Goal: Information Seeking & Learning: Learn about a topic

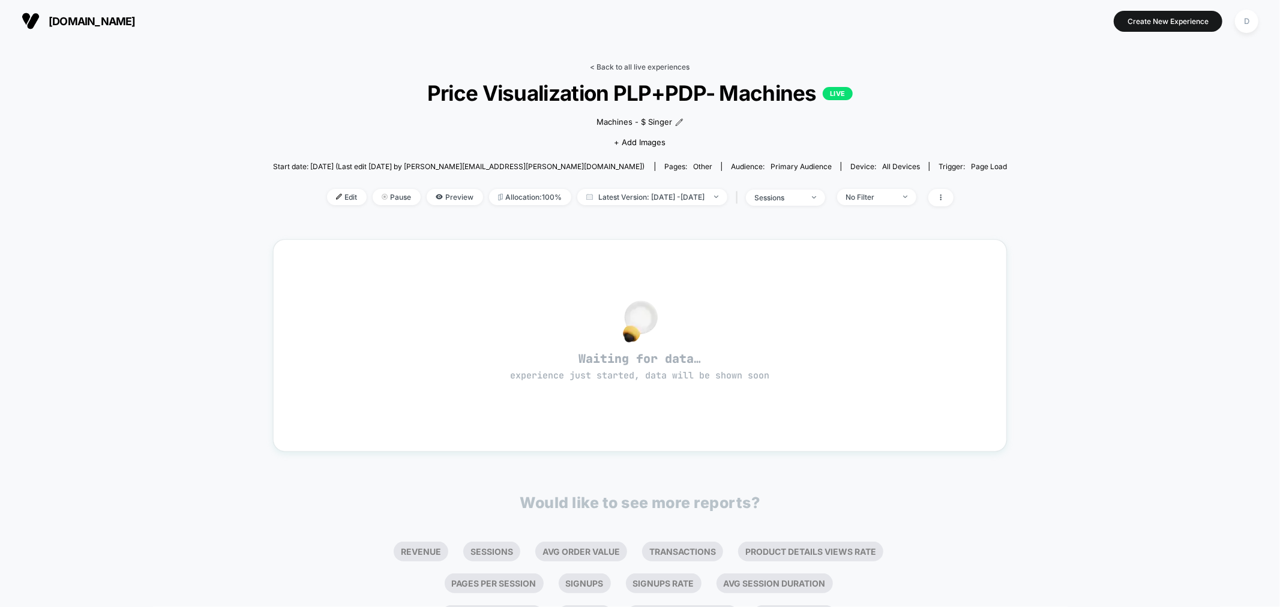
click at [600, 64] on link "< Back to all live experiences" at bounding box center [640, 66] width 100 height 9
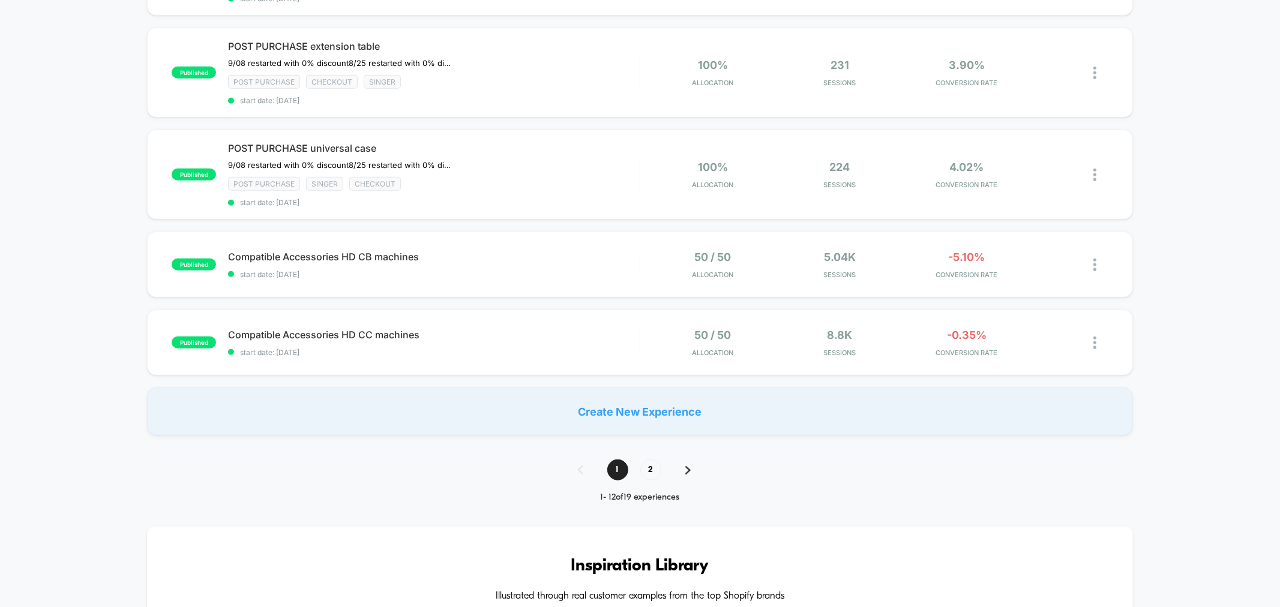
scroll to position [759, 0]
click at [655, 464] on span "2" at bounding box center [650, 469] width 21 height 21
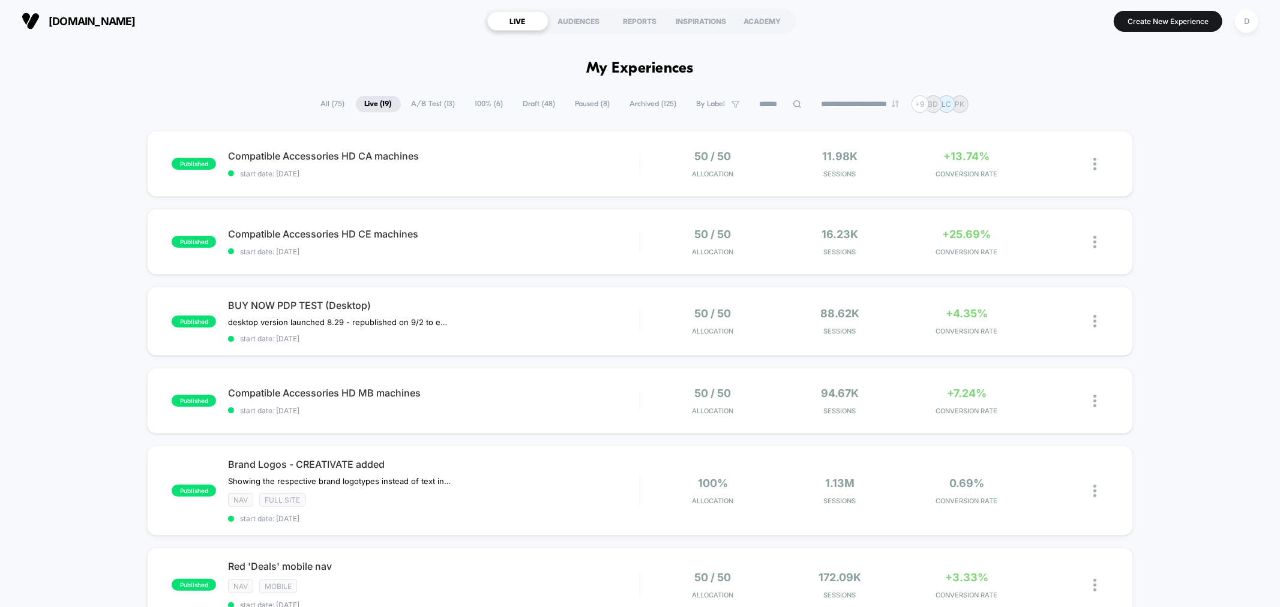
click at [770, 105] on input at bounding box center [781, 104] width 60 height 14
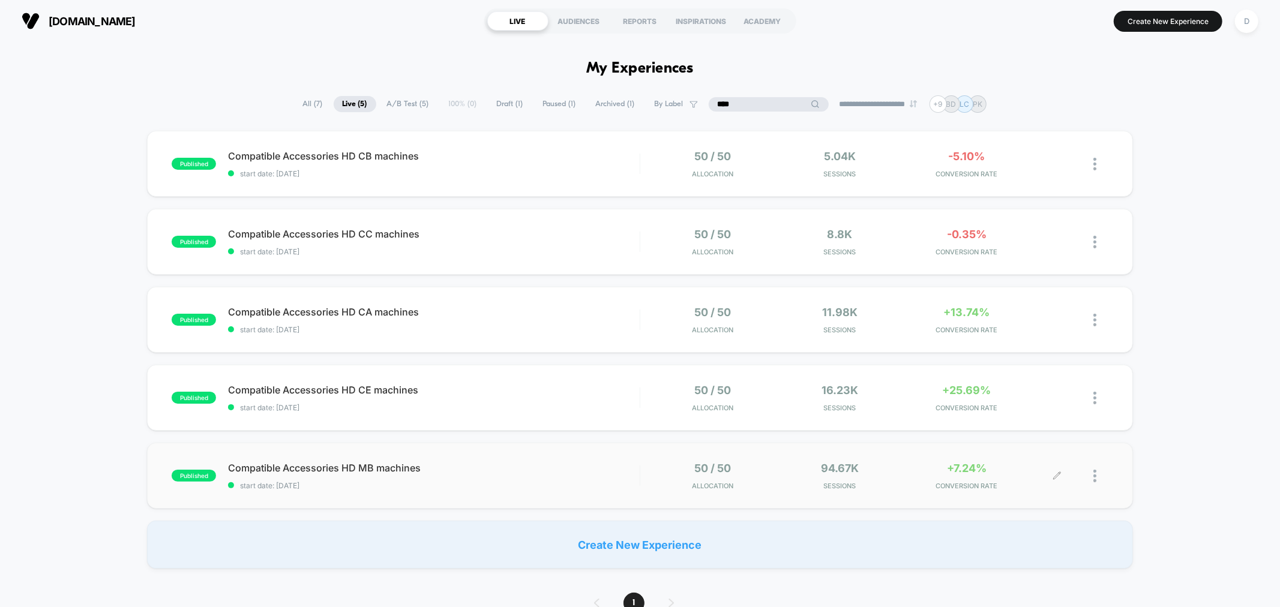
type input "****"
click at [1090, 469] on div at bounding box center [1082, 476] width 50 height 28
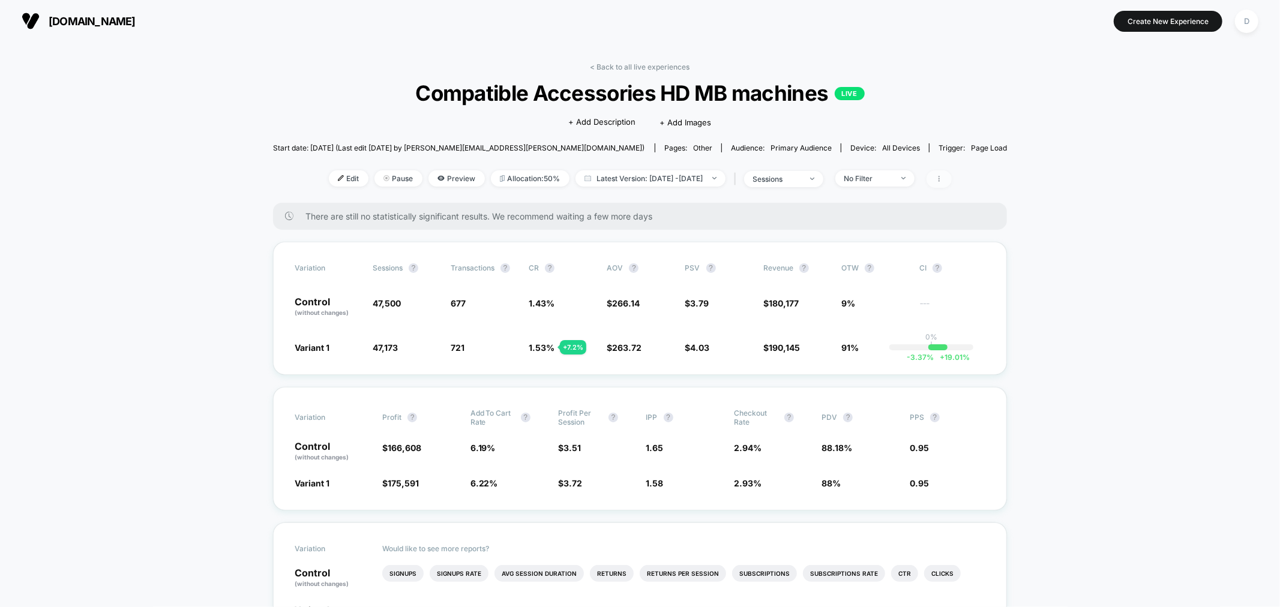
click at [952, 178] on span at bounding box center [938, 178] width 25 height 17
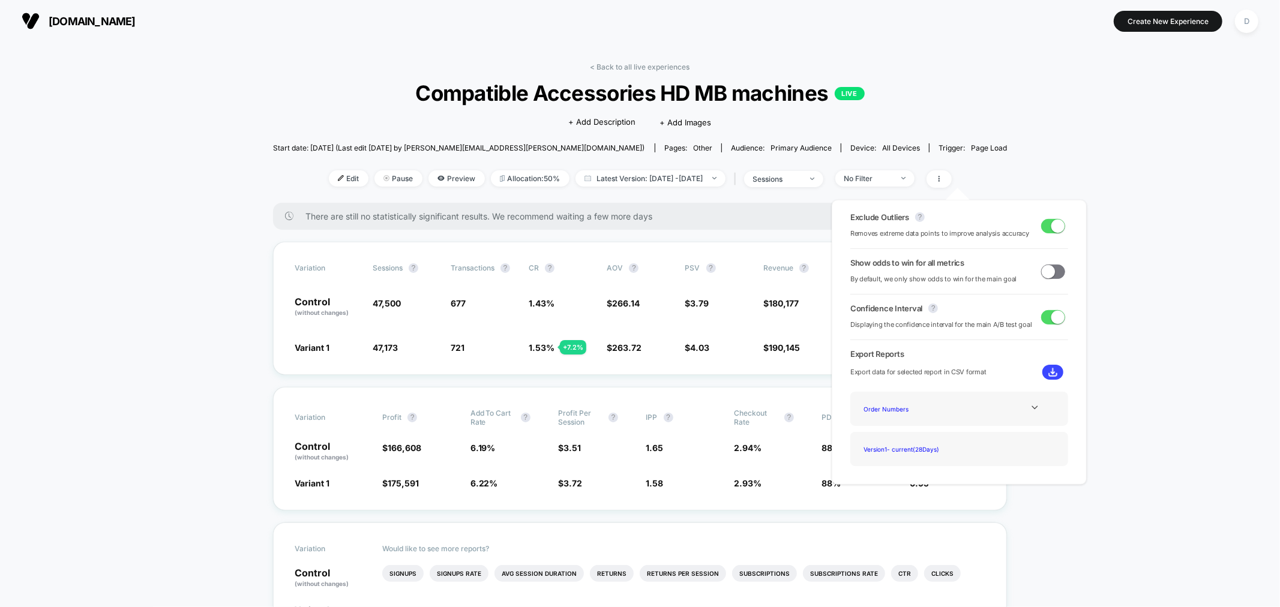
click at [1052, 370] on img at bounding box center [1052, 372] width 9 height 9
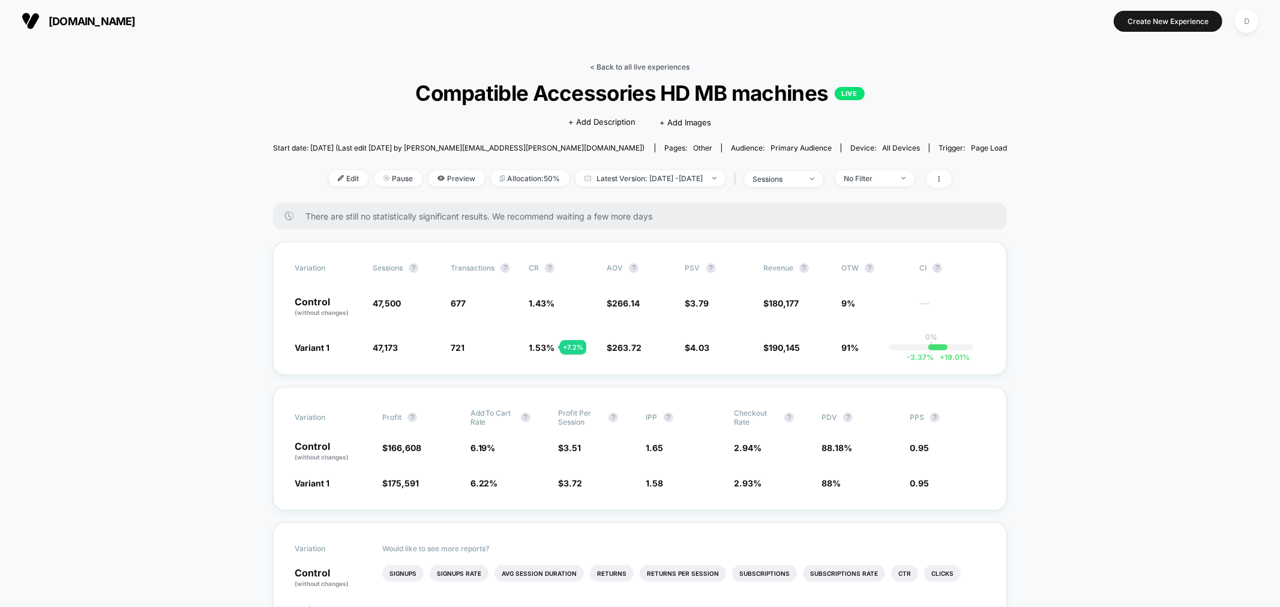
click at [643, 64] on link "< Back to all live experiences" at bounding box center [640, 66] width 100 height 9
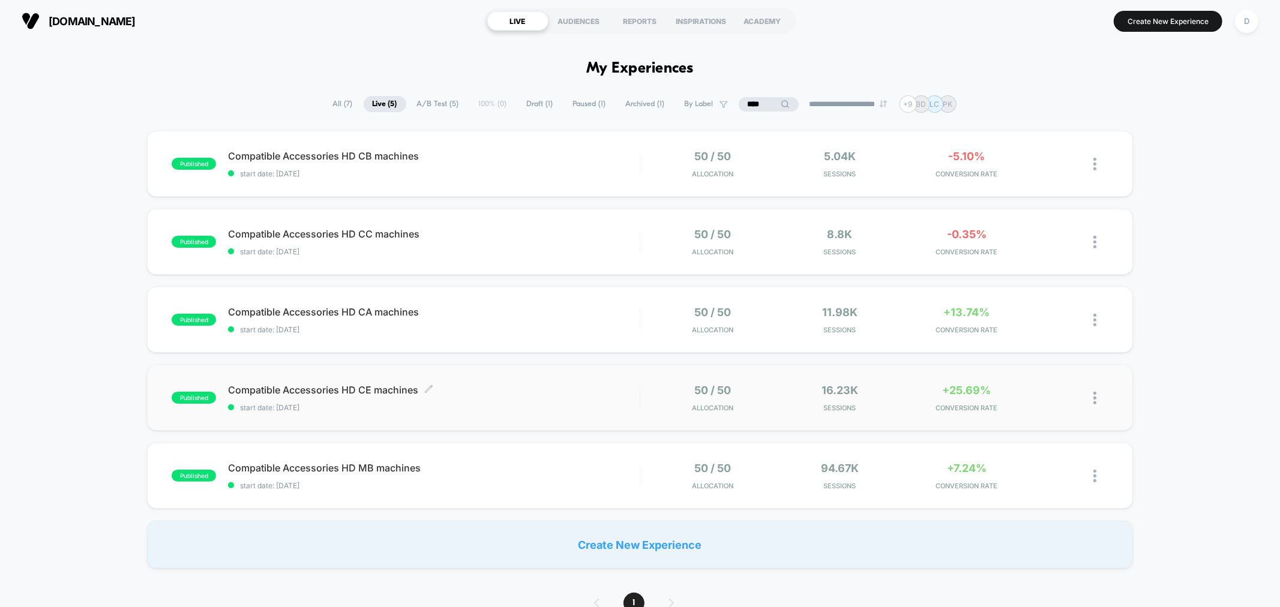
click at [524, 399] on div "Compatible Accessories HD CE machines Click to edit experience details Click to…" at bounding box center [433, 398] width 411 height 28
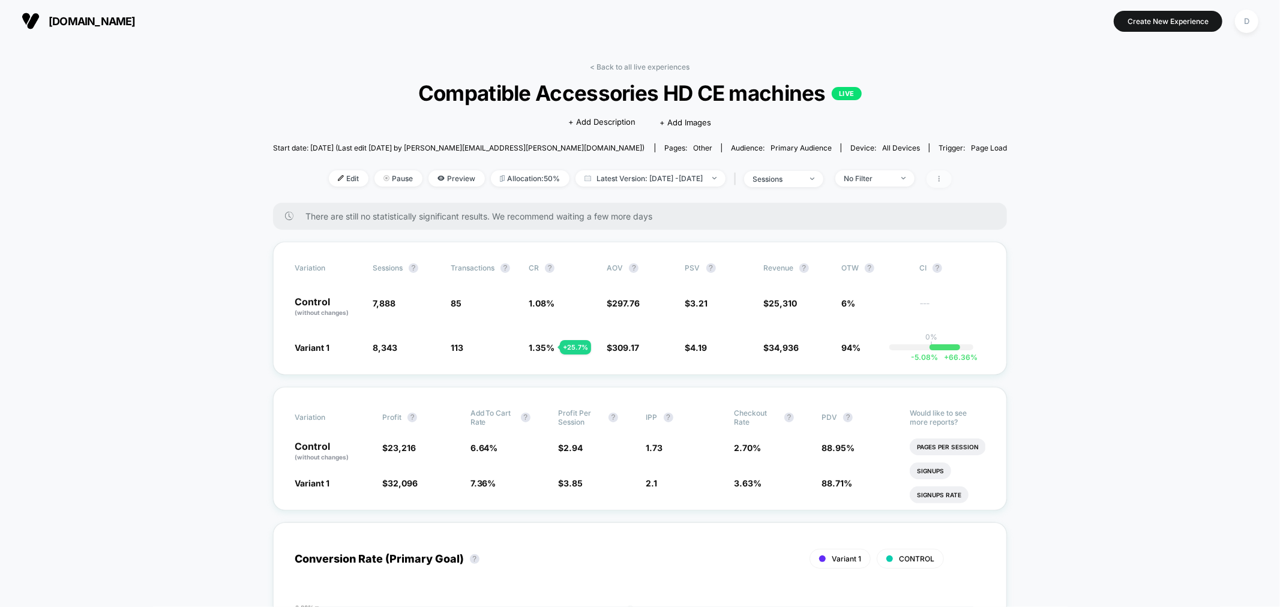
click at [943, 177] on icon at bounding box center [938, 178] width 7 height 7
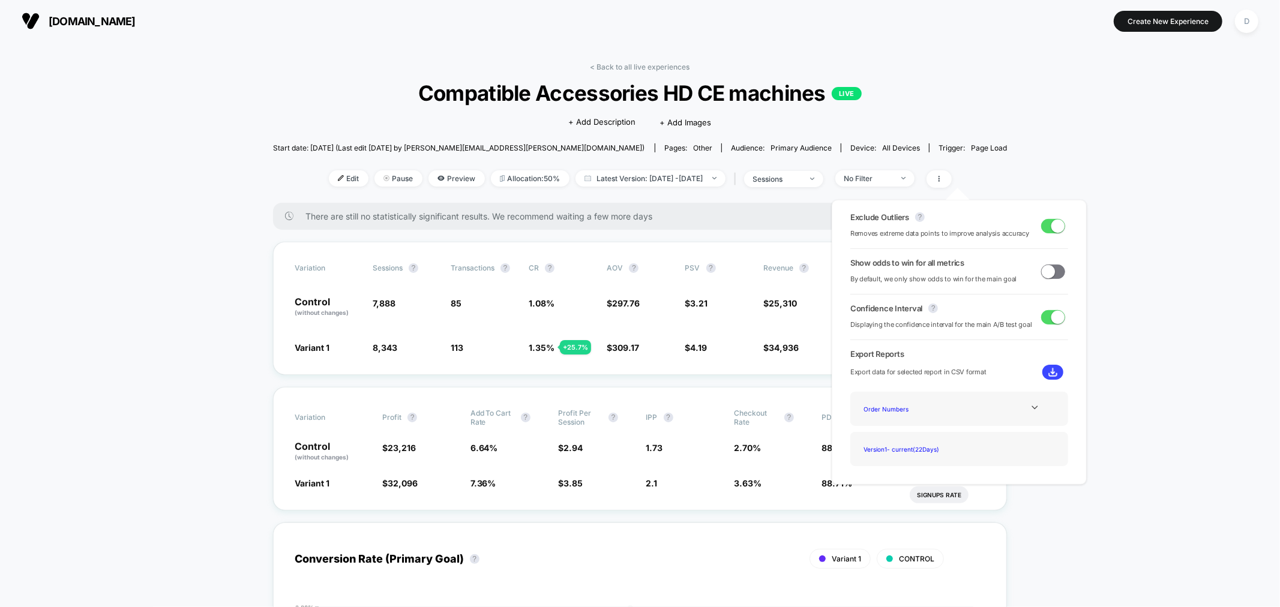
click at [1052, 368] on img at bounding box center [1052, 372] width 9 height 9
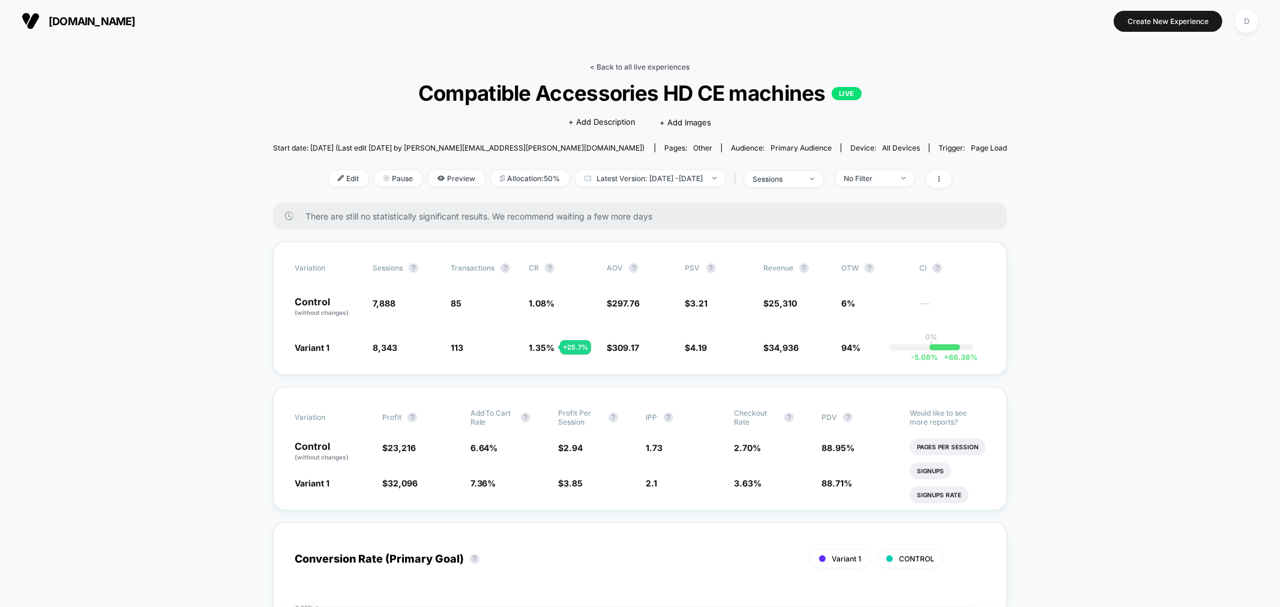
click at [612, 67] on link "< Back to all live experiences" at bounding box center [640, 66] width 100 height 9
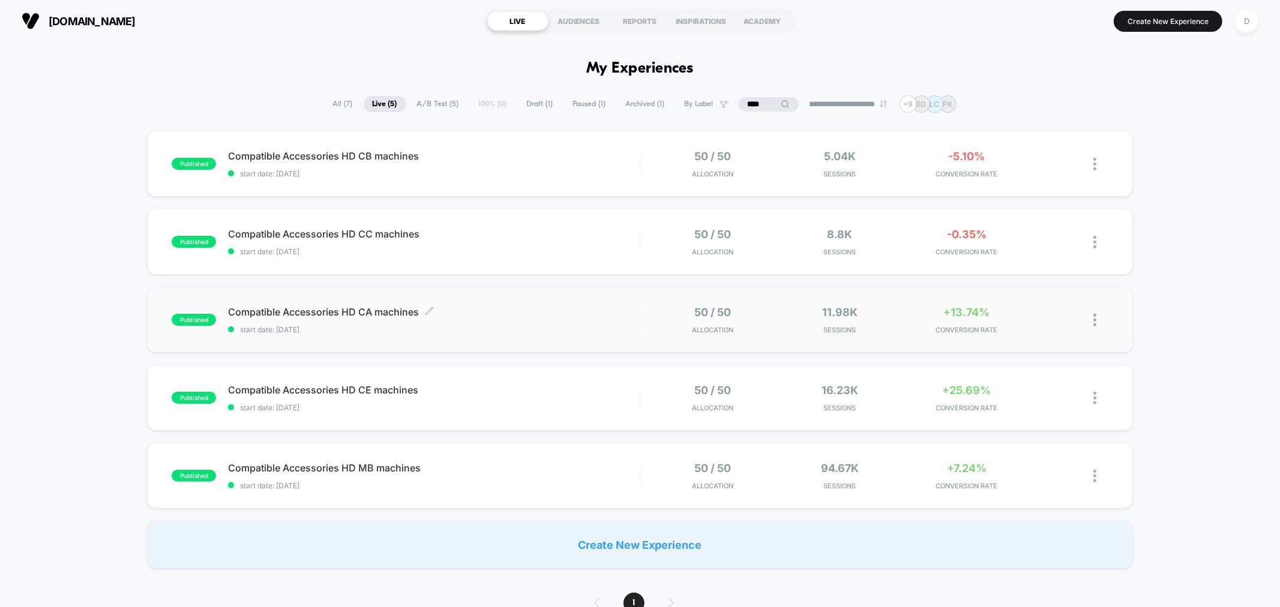
click at [503, 326] on span "start date: [DATE]" at bounding box center [433, 329] width 411 height 9
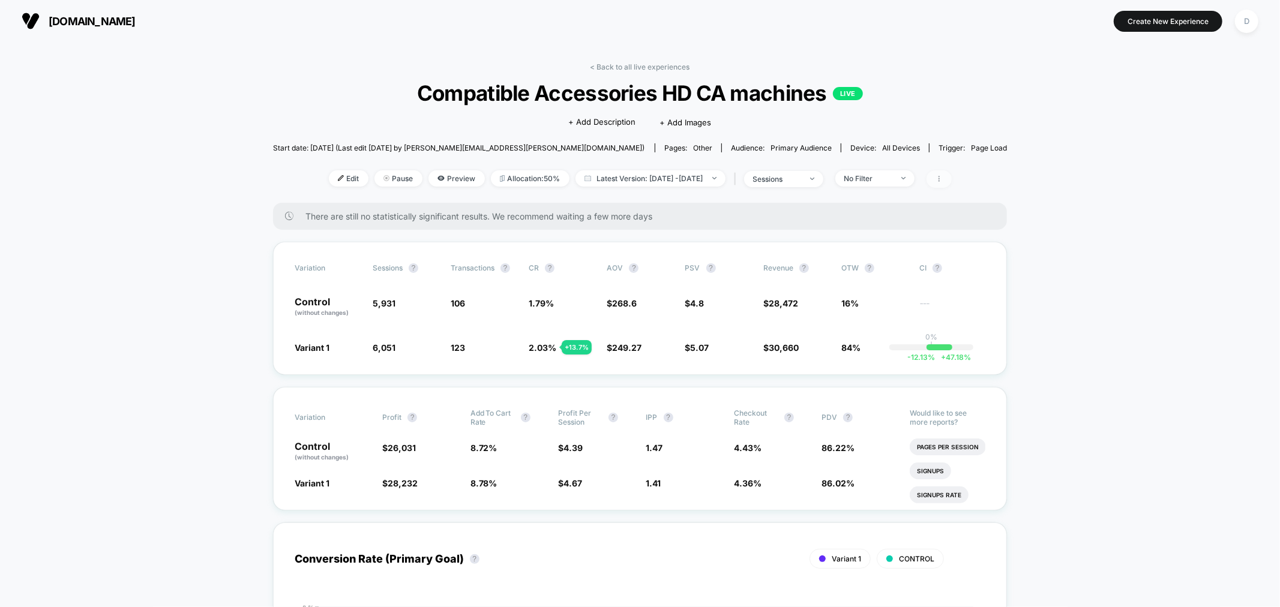
click at [952, 176] on span at bounding box center [938, 178] width 25 height 17
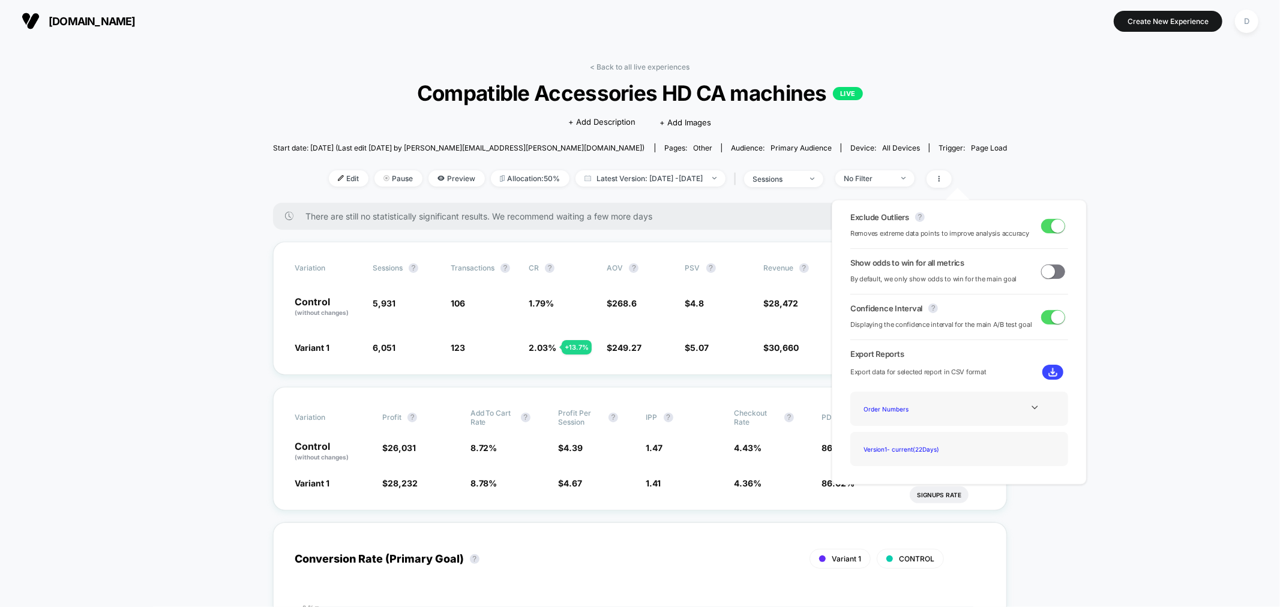
click at [1048, 373] on img at bounding box center [1052, 372] width 9 height 9
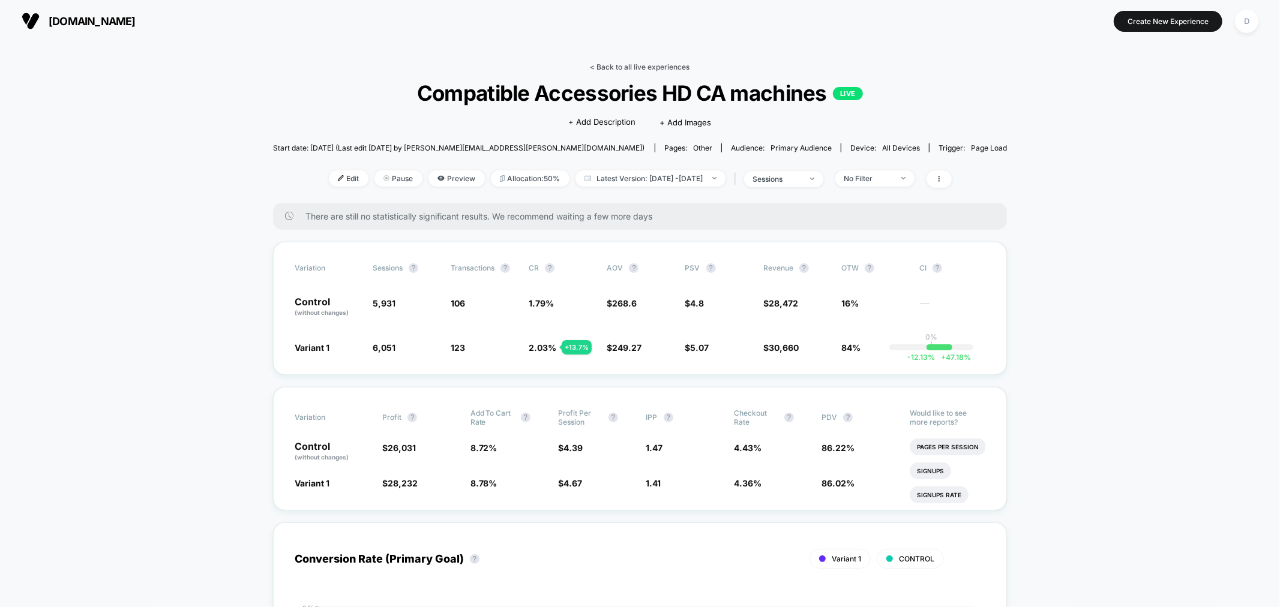
click at [643, 66] on link "< Back to all live experiences" at bounding box center [640, 66] width 100 height 9
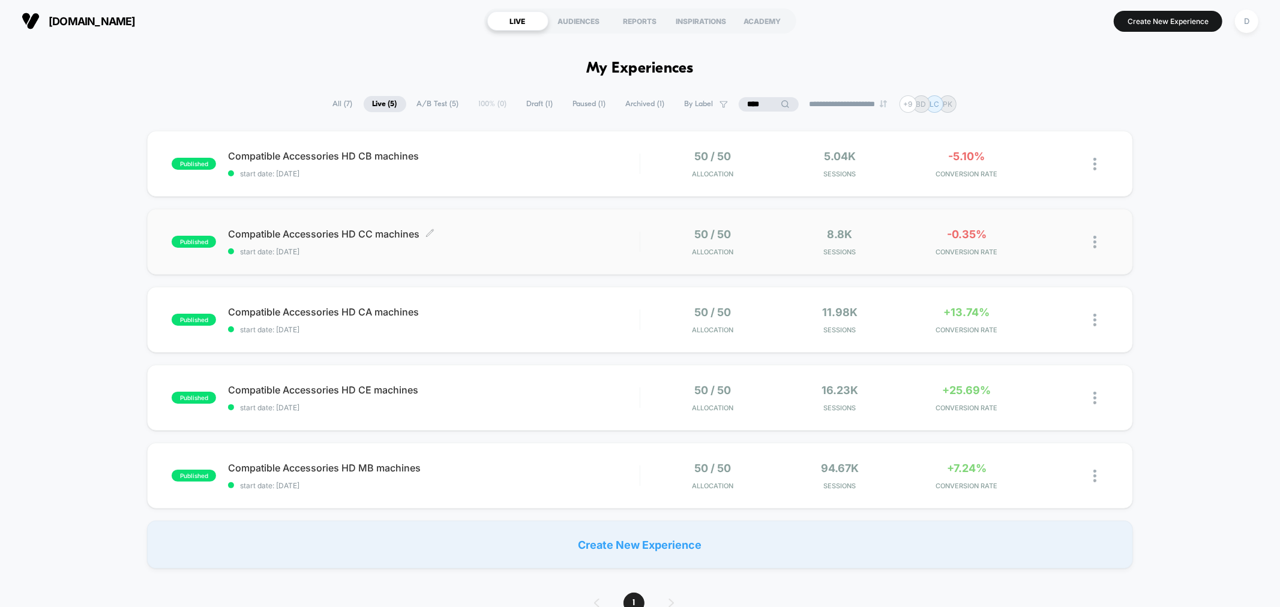
click at [571, 232] on span "Compatible Accessories HD CC machines Click to edit experience details" at bounding box center [433, 234] width 411 height 12
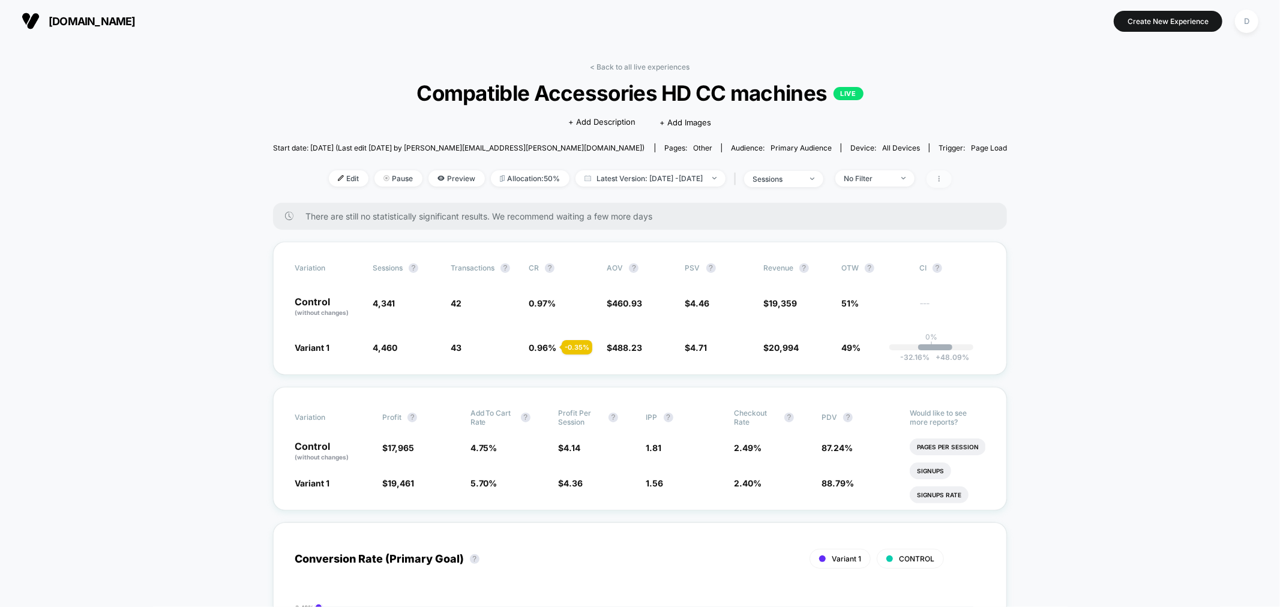
click at [943, 178] on icon at bounding box center [938, 178] width 7 height 7
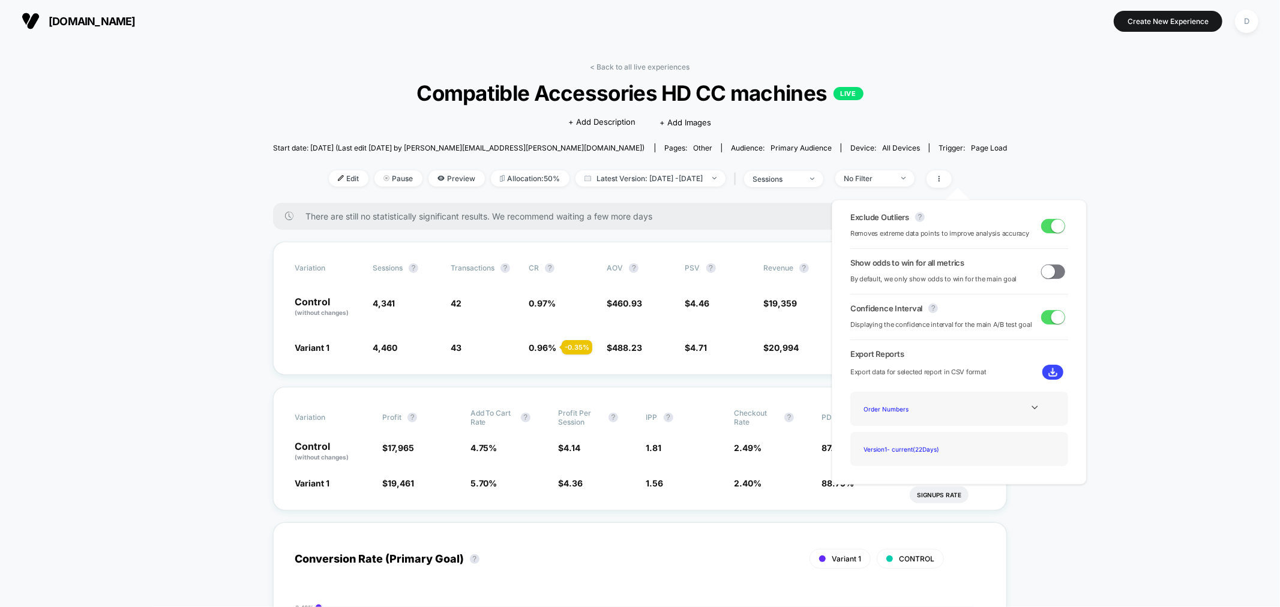
click at [1048, 377] on button at bounding box center [1052, 372] width 21 height 15
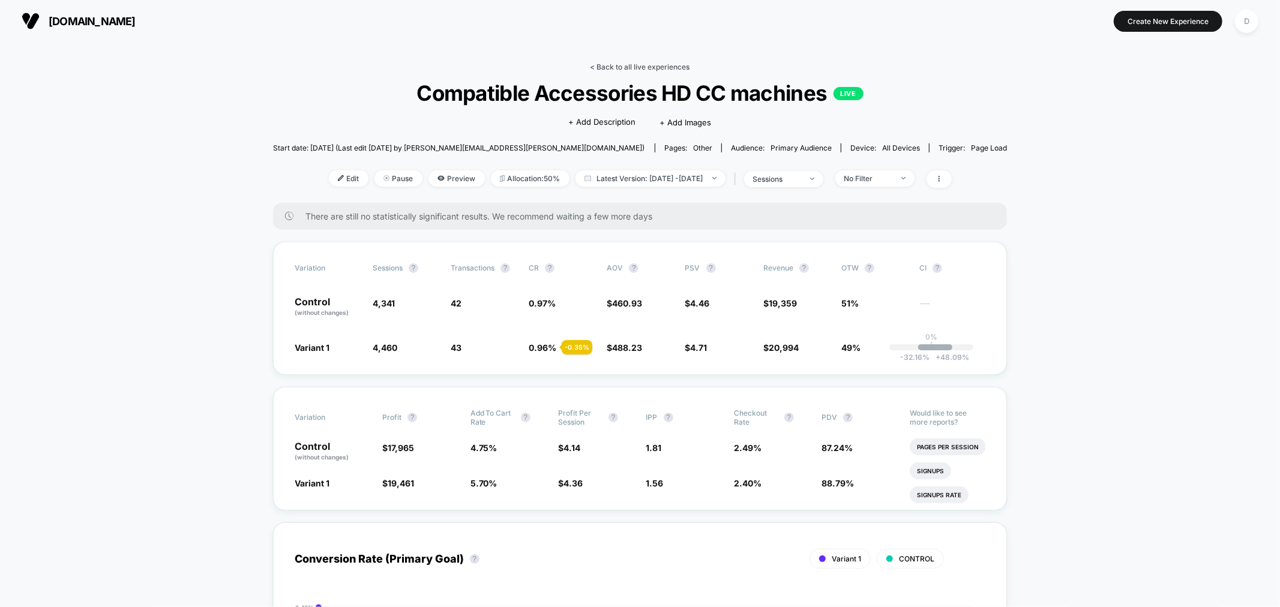
click at [637, 66] on link "< Back to all live experiences" at bounding box center [640, 66] width 100 height 9
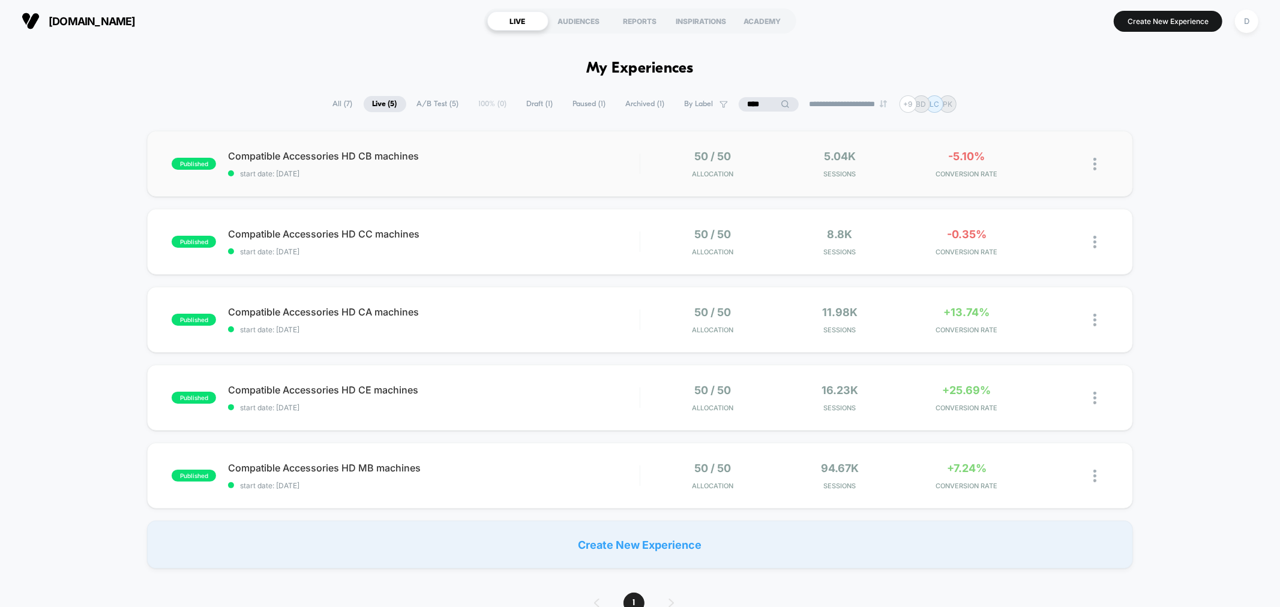
click at [523, 181] on div "published Compatible Accessories HD CB machines start date: [DATE] 50 / 50 Allo…" at bounding box center [639, 164] width 985 height 66
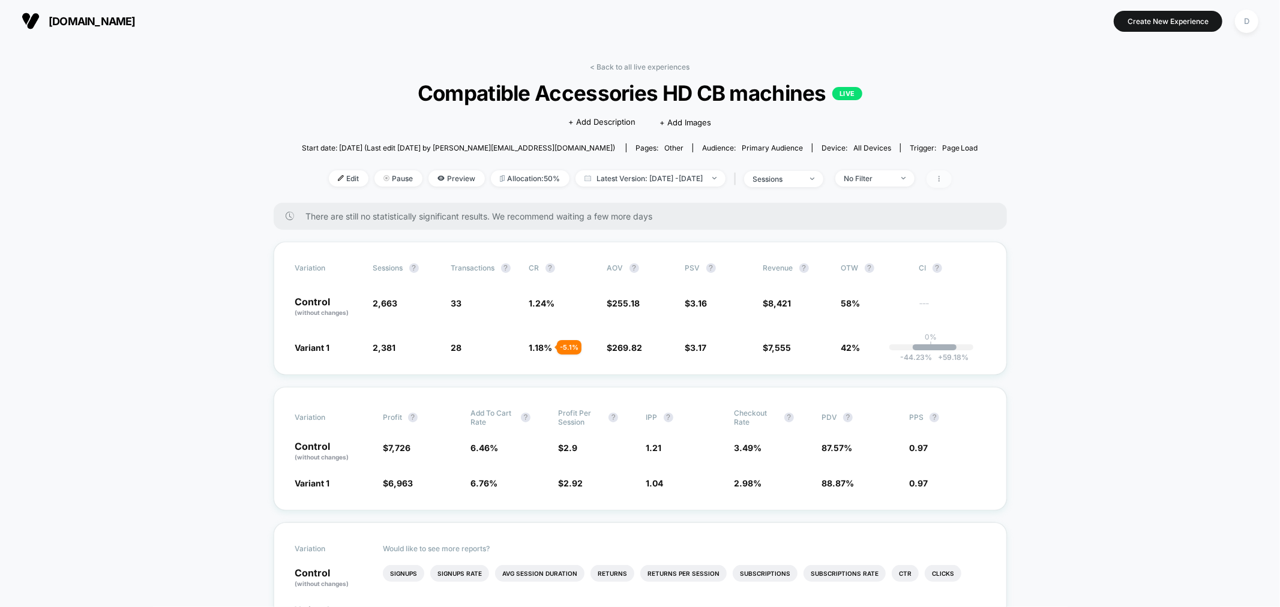
click at [952, 176] on span at bounding box center [938, 178] width 25 height 17
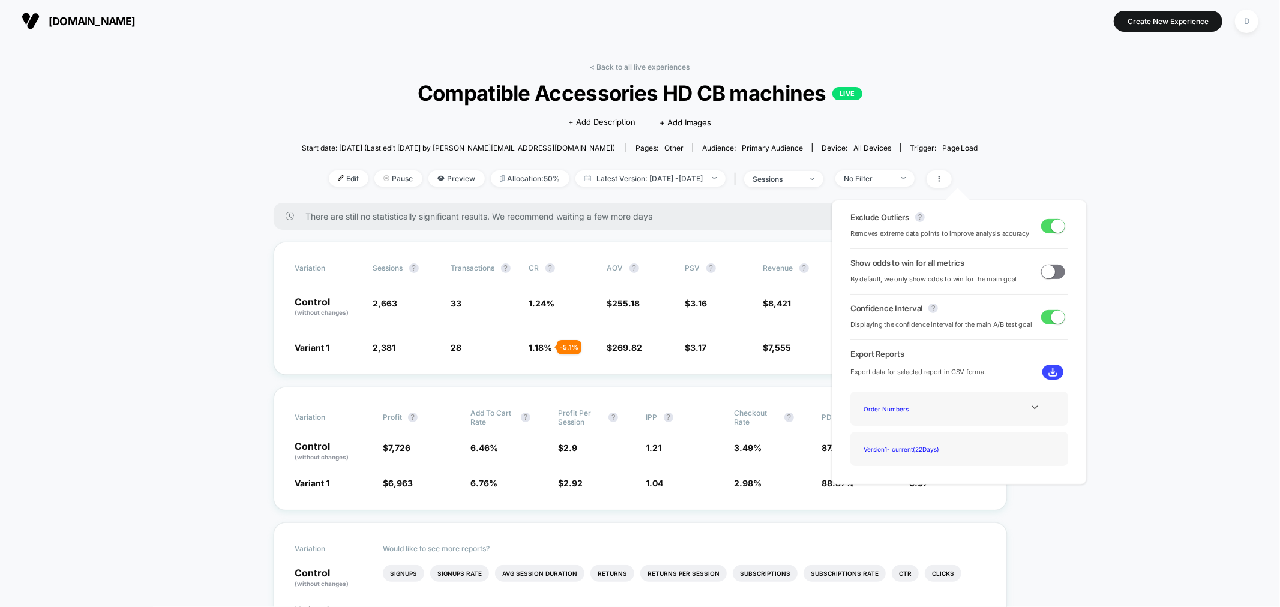
click at [1051, 374] on img at bounding box center [1052, 372] width 9 height 9
